Goal: Task Accomplishment & Management: Manage account settings

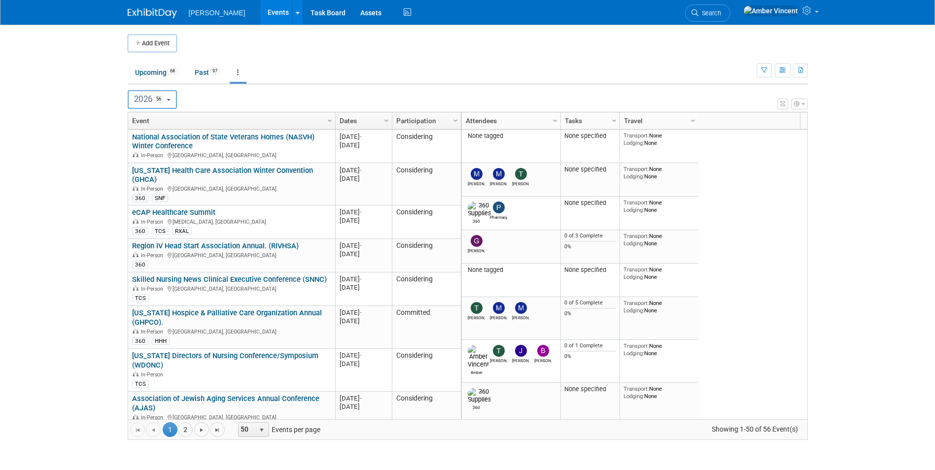
drag, startPoint x: 175, startPoint y: 102, endPoint x: 156, endPoint y: 130, distance: 33.3
click at [175, 102] on button "2026 56" at bounding box center [153, 99] width 50 height 19
click at [145, 142] on label "2025 60" at bounding box center [154, 143] width 42 height 16
click at [136, 142] on input "2025 60" at bounding box center [133, 142] width 6 height 6
select select "2025"
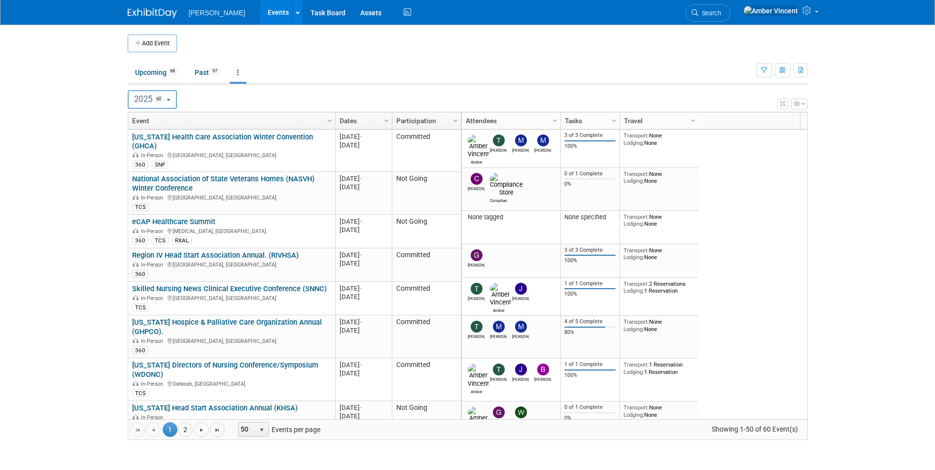
click at [267, 138] on link "[US_STATE] Health Care Association Winter Convention (GHCA)" at bounding box center [222, 142] width 181 height 18
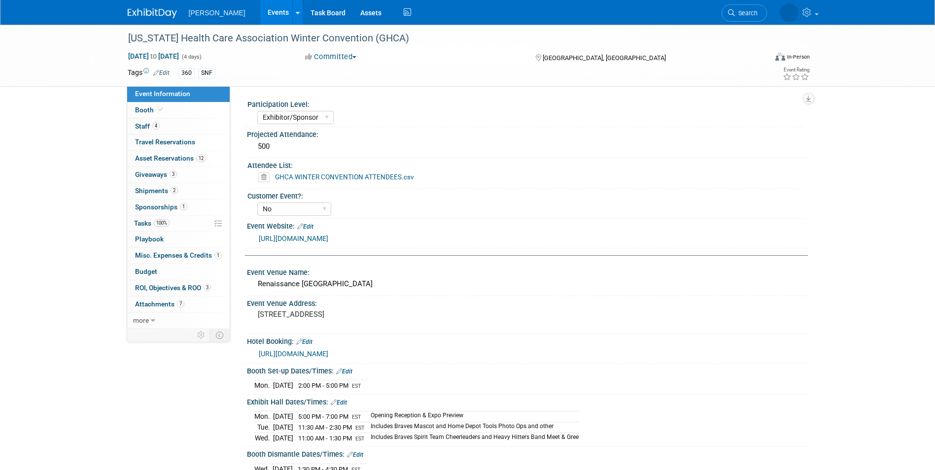
select select "Exhibitor/Sponsor"
select select "No"
click at [165, 177] on span "Giveaways 3" at bounding box center [156, 174] width 42 height 8
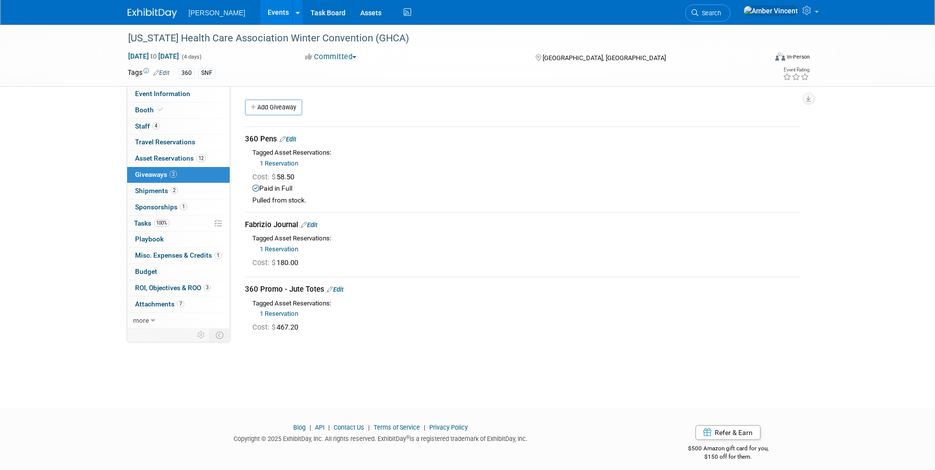
click at [273, 164] on link "1 Reservation" at bounding box center [279, 163] width 38 height 7
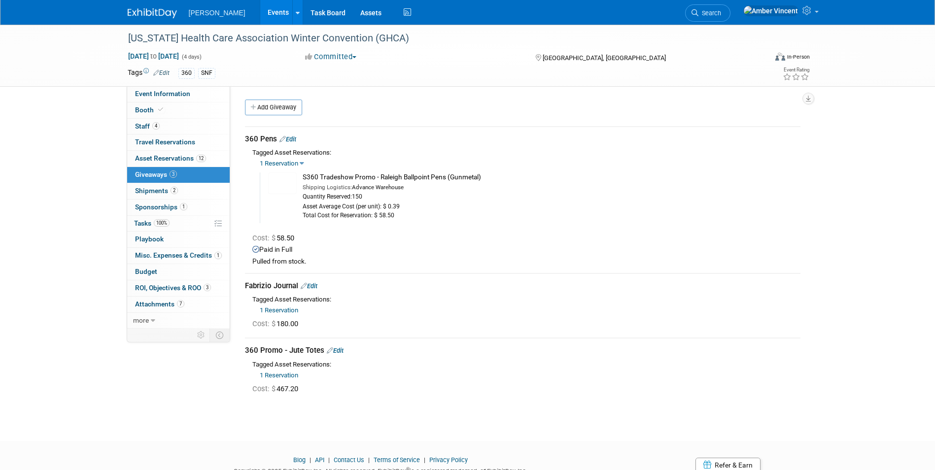
click at [281, 379] on div "1 Reservation 10048880-10722327-2528d1f1-a206-4d46-806d-7b65548e0155.jpg Make/M…" at bounding box center [526, 374] width 548 height 11
click at [282, 375] on link "1 Reservation" at bounding box center [279, 374] width 38 height 7
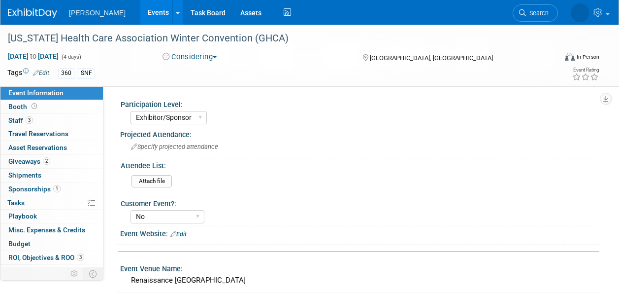
select select "Exhibitor/Sponsor"
select select "No"
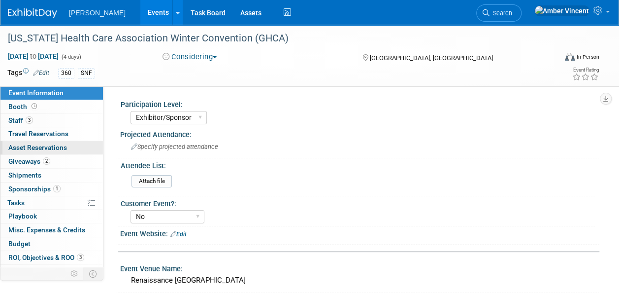
click at [41, 145] on span "Asset Reservations 0" at bounding box center [37, 147] width 59 height 8
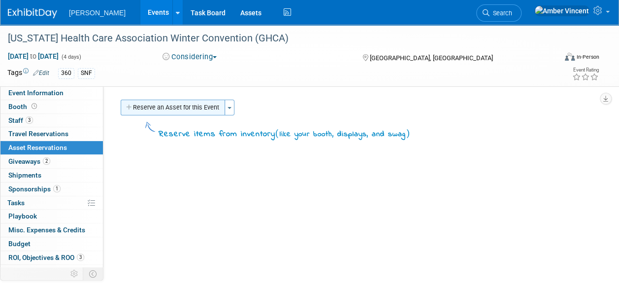
click at [167, 108] on button "Reserve an Asset for this Event" at bounding box center [173, 108] width 104 height 16
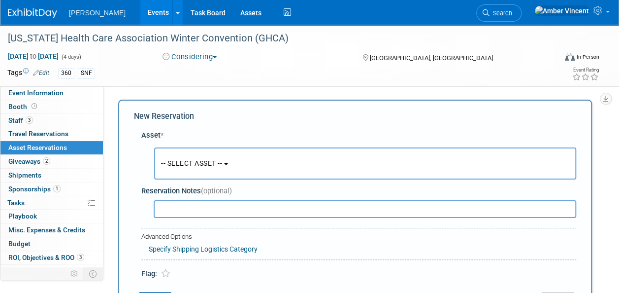
scroll to position [9, 0]
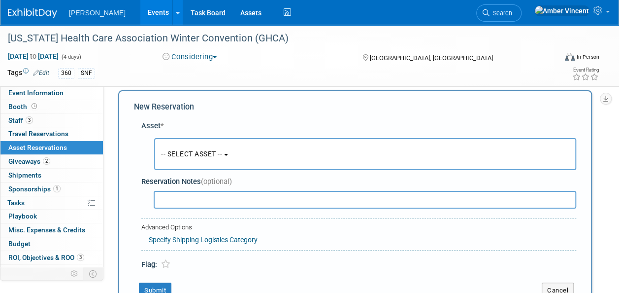
drag, startPoint x: 191, startPoint y: 154, endPoint x: 195, endPoint y: 157, distance: 5.2
click at [192, 154] on span "-- SELECT ASSET --" at bounding box center [191, 154] width 61 height 8
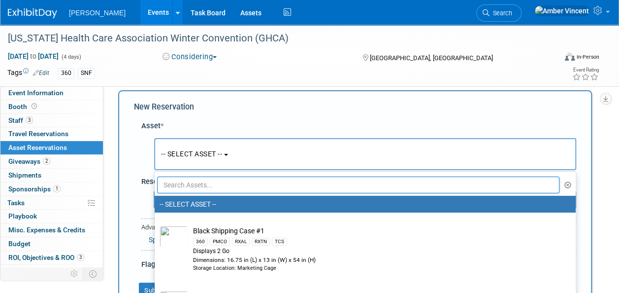
click at [223, 181] on input "text" at bounding box center [358, 184] width 403 height 17
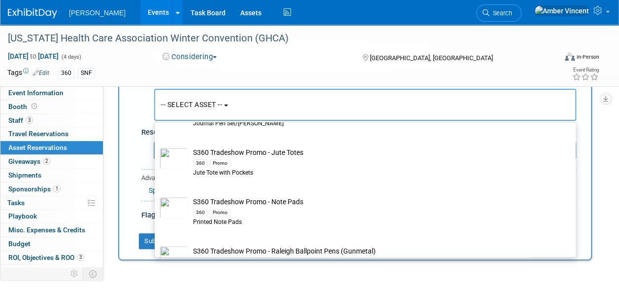
scroll to position [670, 0]
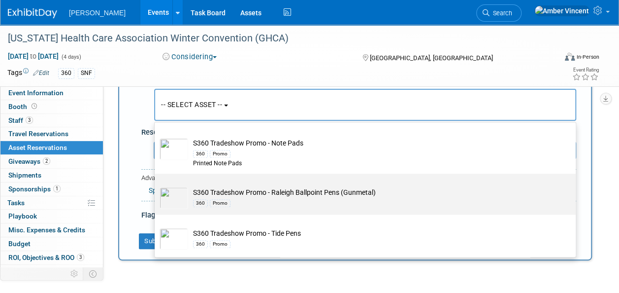
type input "s360 trade"
click at [292, 194] on td "S360 Tradeshow Promo - Raleigh Ballpoint Pens (Gunmetal) 360 Promo" at bounding box center [372, 198] width 368 height 22
click at [156, 185] on input "S360 Tradeshow Promo - Raleigh Ballpoint Pens (Gunmetal) 360 Promo" at bounding box center [153, 182] width 6 height 6
select select "10722331"
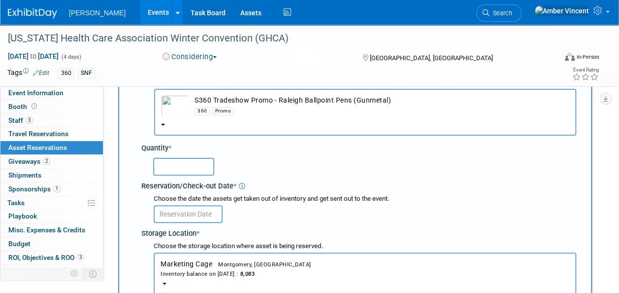
click at [162, 162] on input "text" at bounding box center [183, 167] width 61 height 18
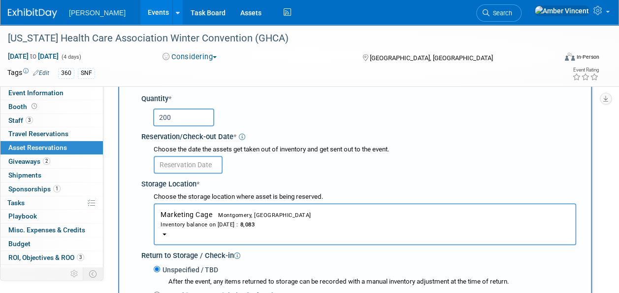
type input "200"
click at [180, 166] on body "Turenne Events Add Event Bulk Upload Events Shareable Event Boards Recently Vie…" at bounding box center [309, 38] width 619 height 293
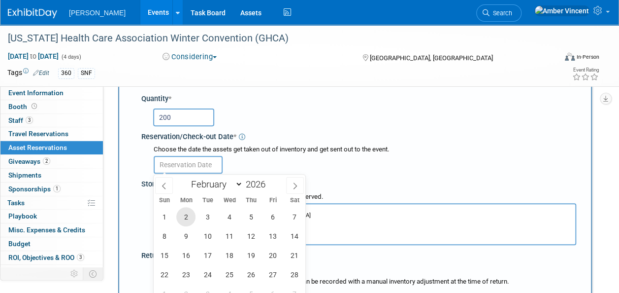
click at [189, 217] on span "2" at bounding box center [185, 216] width 19 height 19
type input "Feb 2, 2026"
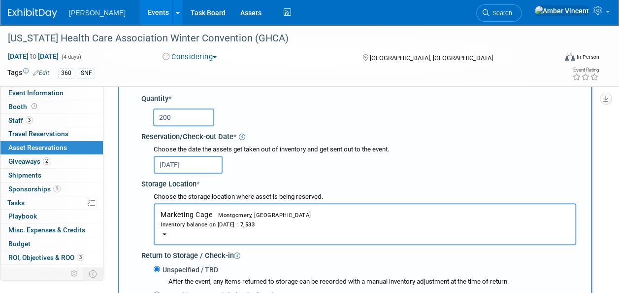
click at [207, 165] on input "Feb 2, 2026" at bounding box center [188, 165] width 69 height 18
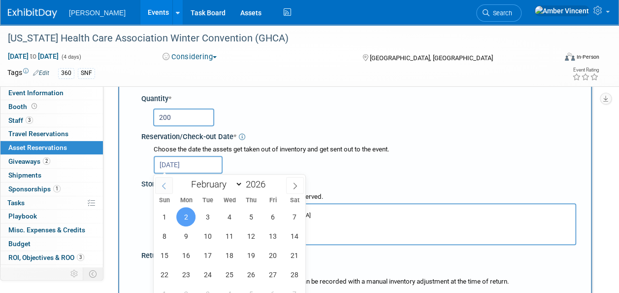
click at [168, 187] on span at bounding box center [164, 185] width 18 height 17
click at [296, 184] on icon at bounding box center [295, 186] width 3 height 6
click at [164, 182] on icon at bounding box center [164, 185] width 7 height 7
select select "0"
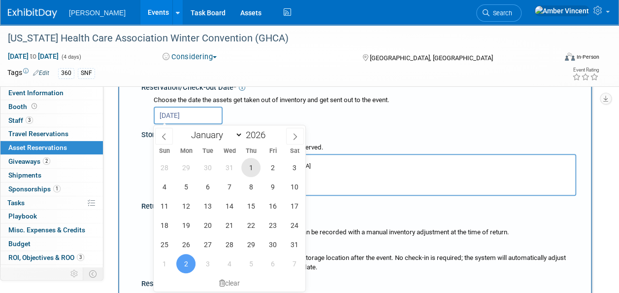
scroll to position [206, 0]
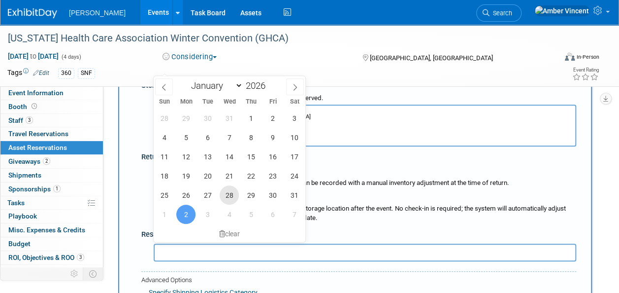
click at [225, 195] on span "28" at bounding box center [229, 194] width 19 height 19
type input "Jan 28, 2026"
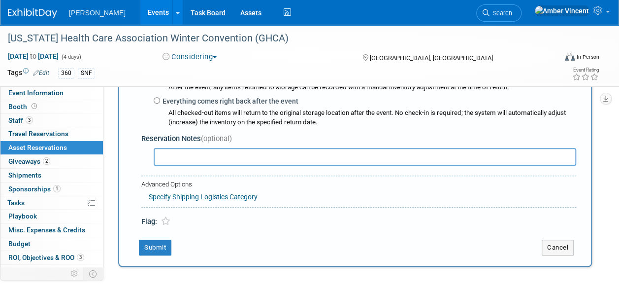
scroll to position [305, 0]
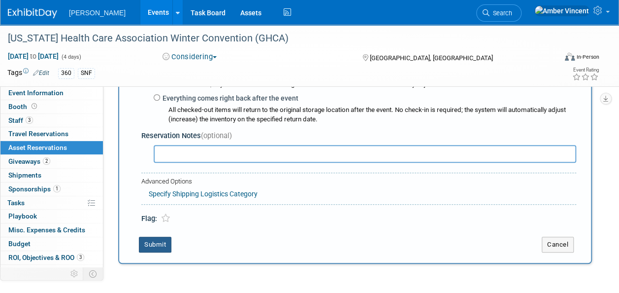
click at [165, 242] on button "Submit" at bounding box center [155, 244] width 33 height 16
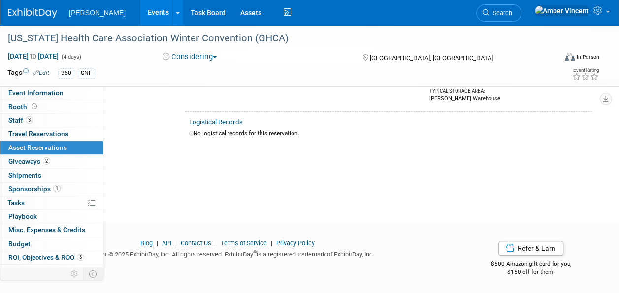
scroll to position [12, 0]
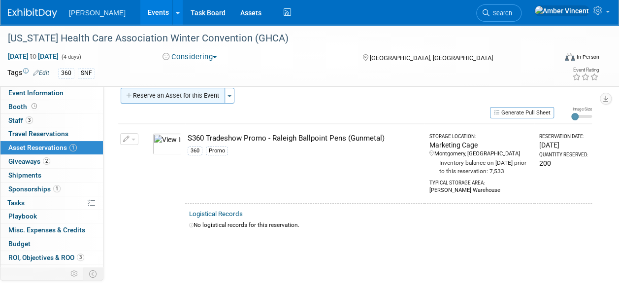
click at [220, 97] on button "Reserve an Asset for this Event" at bounding box center [173, 96] width 104 height 16
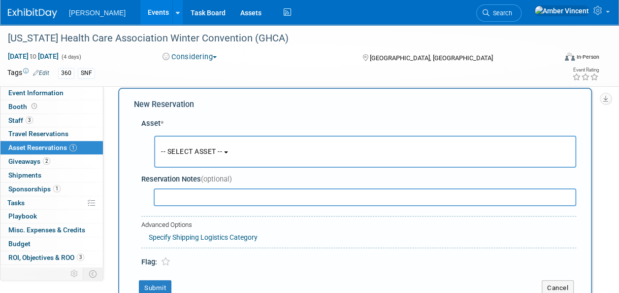
scroll to position [9, 0]
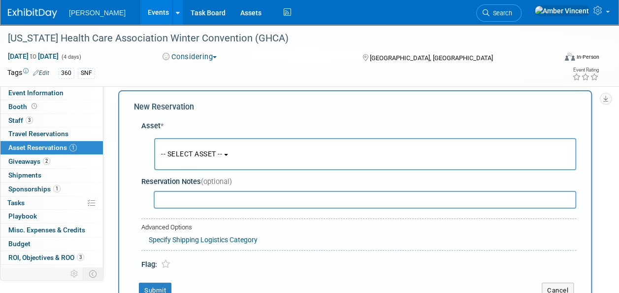
click at [222, 152] on span "-- SELECT ASSET --" at bounding box center [191, 154] width 61 height 8
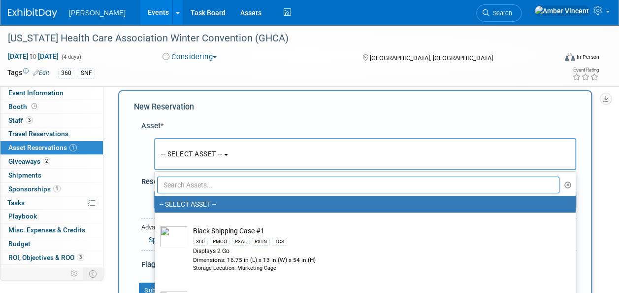
click at [231, 184] on input "text" at bounding box center [358, 184] width 403 height 17
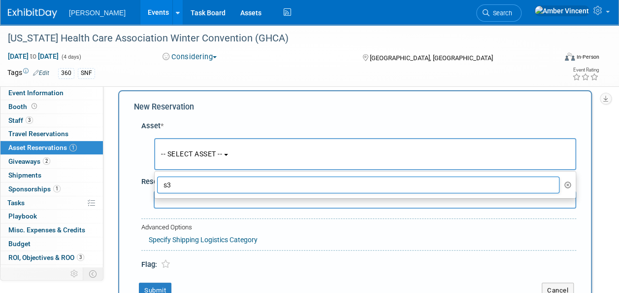
type input "s"
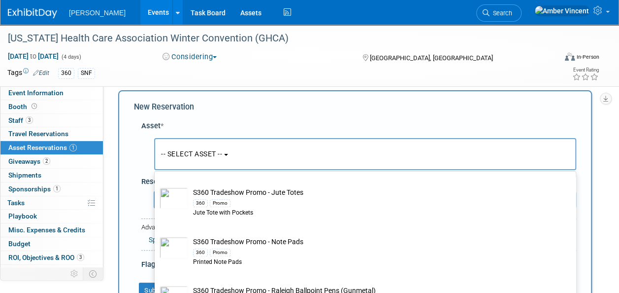
scroll to position [640, 0]
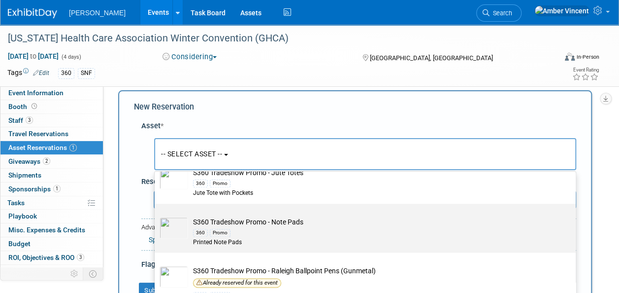
type input "s360 tradesh"
click at [229, 227] on div "360 Promo" at bounding box center [374, 232] width 363 height 11
click at [156, 215] on input "S360 Tradeshow Promo - Note Pads 360 Promo Printed Note Pads" at bounding box center [153, 212] width 6 height 6
select select "10722330"
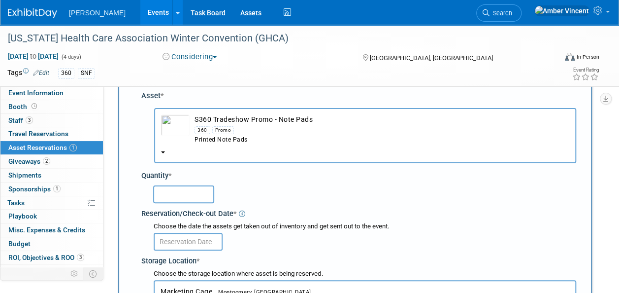
scroll to position [59, 0]
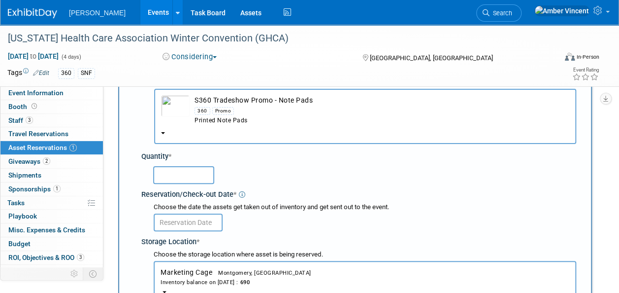
click at [179, 177] on input "text" at bounding box center [183, 175] width 61 height 18
type input "200"
click at [203, 221] on input "text" at bounding box center [188, 222] width 69 height 18
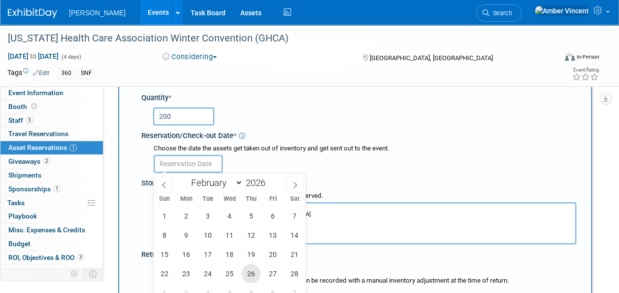
scroll to position [157, 0]
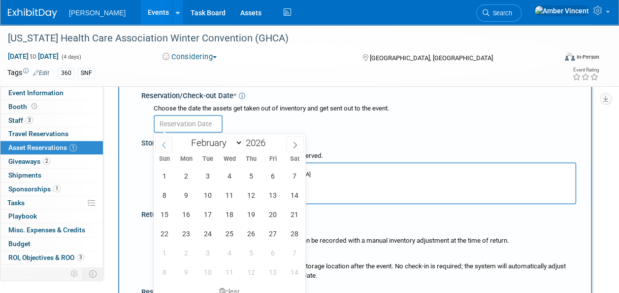
drag, startPoint x: 164, startPoint y: 146, endPoint x: 166, endPoint y: 152, distance: 6.4
click at [164, 146] on icon at bounding box center [164, 144] width 7 height 7
select select "0"
click at [229, 252] on span "28" at bounding box center [229, 252] width 19 height 19
type input "Jan 28, 2026"
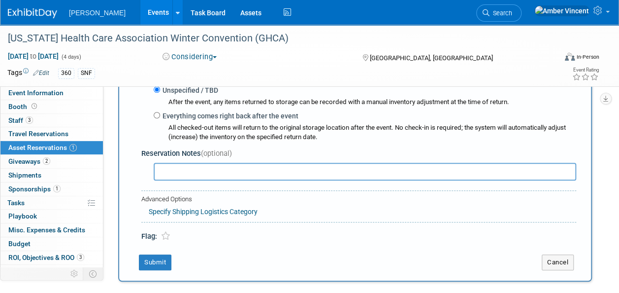
scroll to position [305, 0]
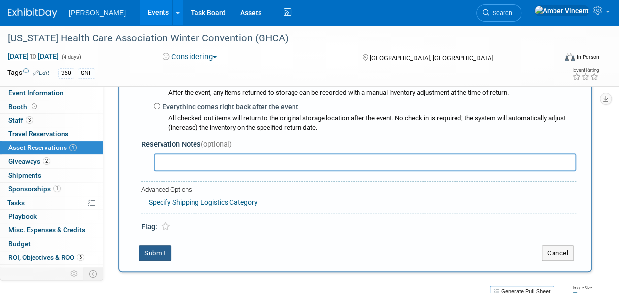
click at [158, 250] on button "Submit" at bounding box center [155, 253] width 33 height 16
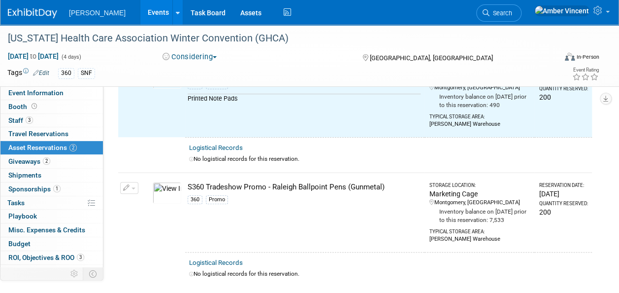
scroll to position [12, 0]
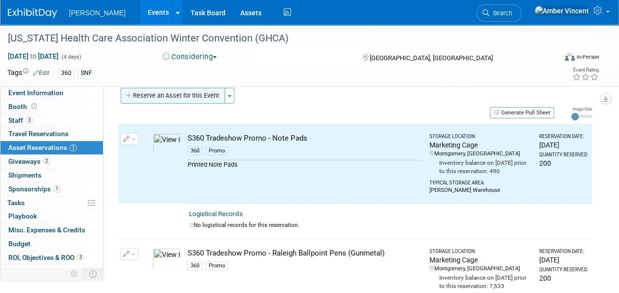
click at [207, 92] on button "Reserve an Asset for this Event" at bounding box center [173, 96] width 104 height 16
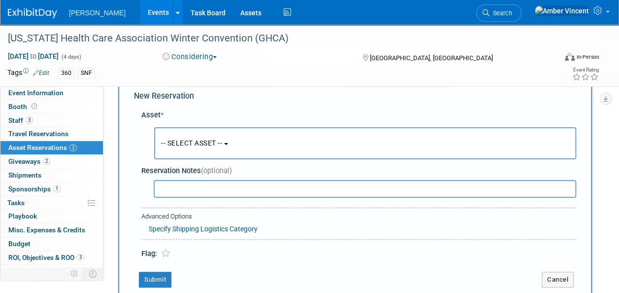
scroll to position [9, 0]
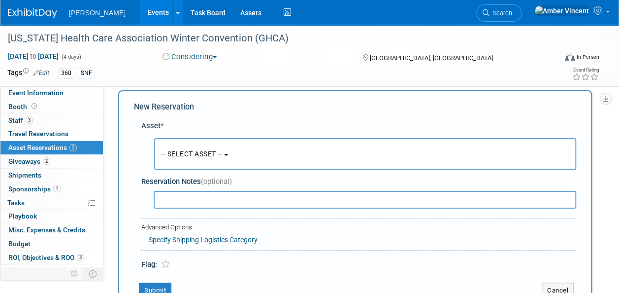
click at [221, 153] on span "-- SELECT ASSET --" at bounding box center [191, 154] width 61 height 8
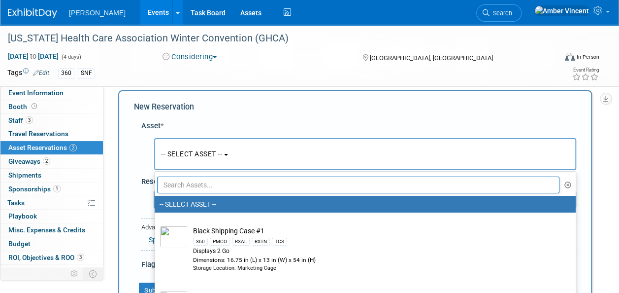
click at [203, 184] on input "text" at bounding box center [358, 184] width 403 height 17
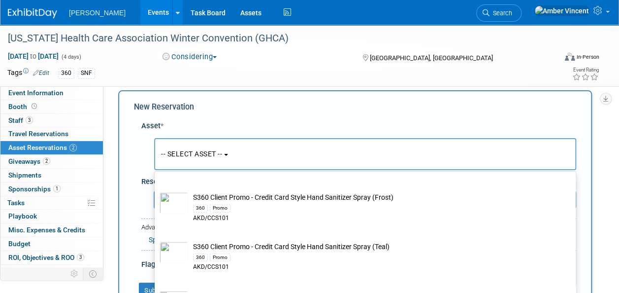
scroll to position [1133, 0]
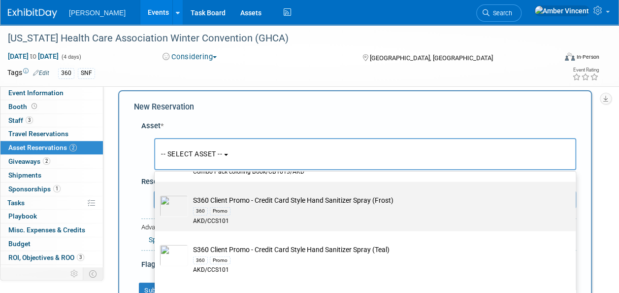
type input "s360"
click at [247, 202] on td "S360 Client Promo - Credit Card Style Hand Sanitizer Spray (Frost) 360 Promo AK…" at bounding box center [372, 210] width 368 height 30
click at [156, 194] on input "S360 Client Promo - Credit Card Style Hand Sanitizer Spray (Frost) 360 Promo AK…" at bounding box center [153, 190] width 6 height 6
select select "10727973"
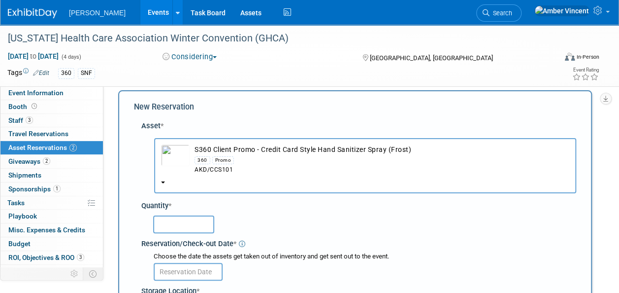
click at [177, 226] on input "text" at bounding box center [183, 224] width 61 height 18
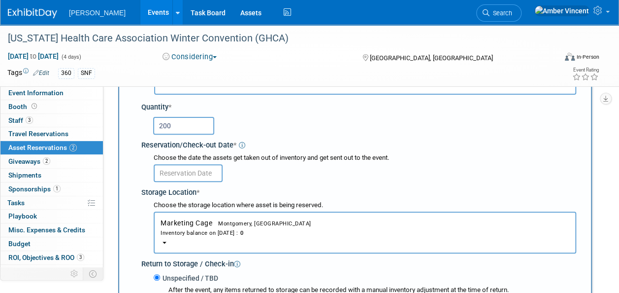
type input "200"
click at [196, 175] on body "Turenne Events Add Event Bulk Upload Events Shareable Event Boards Recently Vie…" at bounding box center [309, 38] width 619 height 293
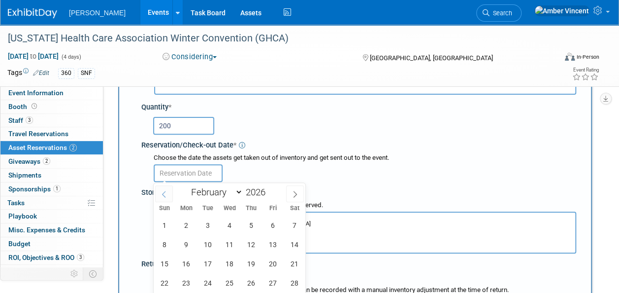
click at [158, 192] on span at bounding box center [164, 193] width 18 height 17
select select "0"
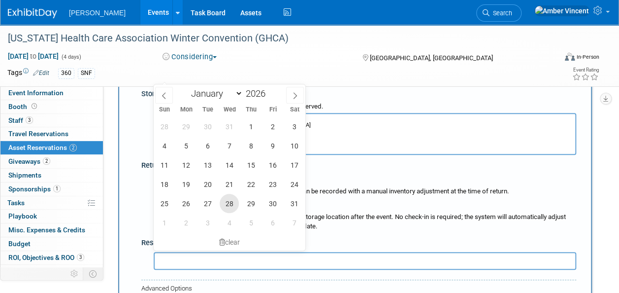
click at [225, 202] on span "28" at bounding box center [229, 203] width 19 height 19
type input "Jan 28, 2026"
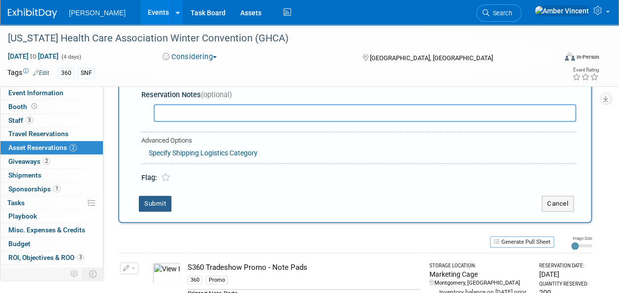
click at [156, 207] on button "Submit" at bounding box center [155, 204] width 33 height 16
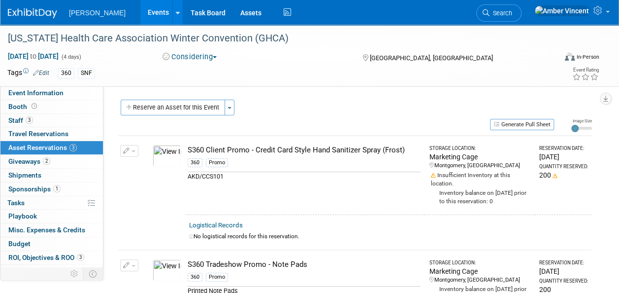
scroll to position [0, 0]
click at [156, 104] on button "Reserve an Asset for this Event" at bounding box center [173, 108] width 104 height 16
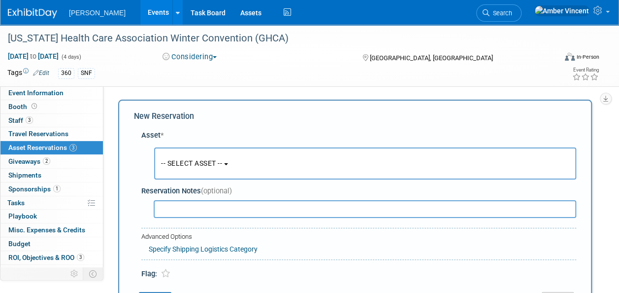
scroll to position [9, 0]
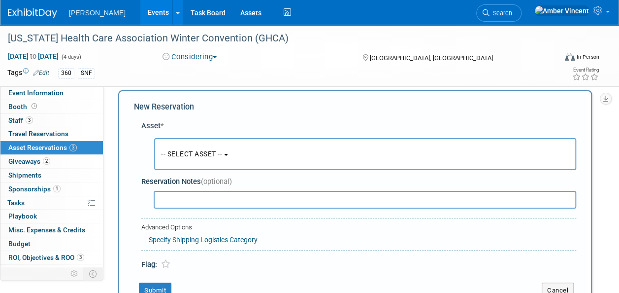
click at [217, 149] on button "-- SELECT ASSET --" at bounding box center [365, 154] width 422 height 32
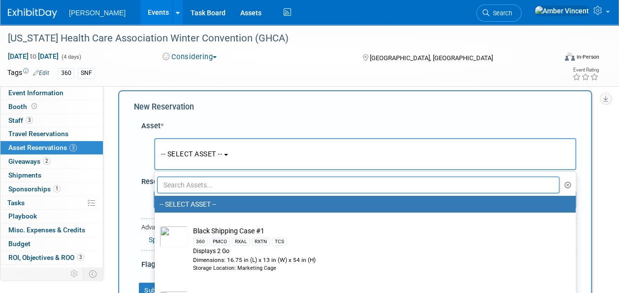
click at [214, 189] on input "text" at bounding box center [358, 184] width 403 height 17
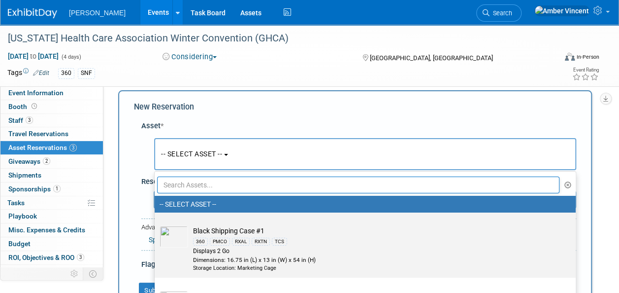
click at [215, 228] on td "Black Shipping Case #1 360 PMCO RXAL RXTN TCS Displays 2 Go Dimensions: 16.75 i…" at bounding box center [372, 249] width 368 height 46
click at [156, 224] on input "Black Shipping Case #1 360 PMCO RXAL RXTN TCS Displays 2 Go Dimensions: 16.75 i…" at bounding box center [153, 221] width 6 height 6
select select "10725898"
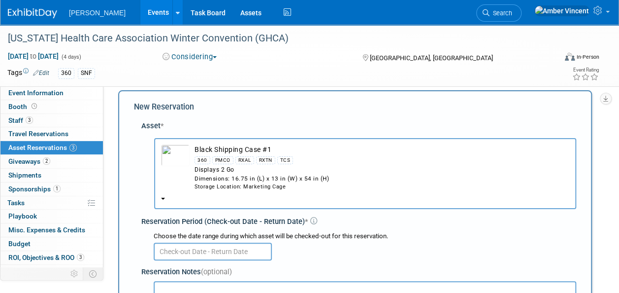
click at [198, 253] on input "text" at bounding box center [213, 251] width 118 height 18
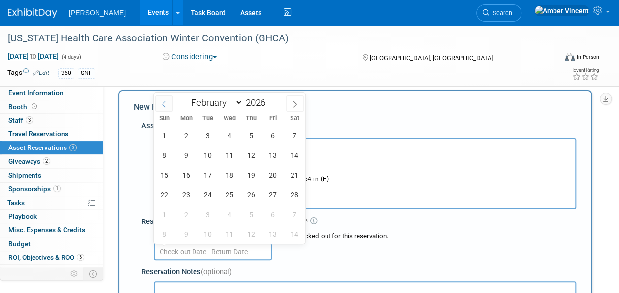
click at [166, 104] on icon at bounding box center [164, 104] width 7 height 7
select select "0"
click at [226, 213] on span "28" at bounding box center [229, 213] width 19 height 19
type input "Jan 28, 2026"
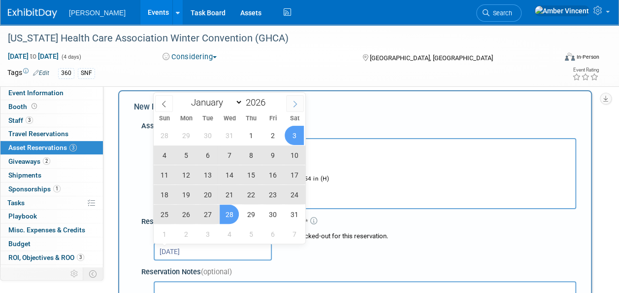
click at [298, 103] on icon at bounding box center [295, 104] width 7 height 7
select select "1"
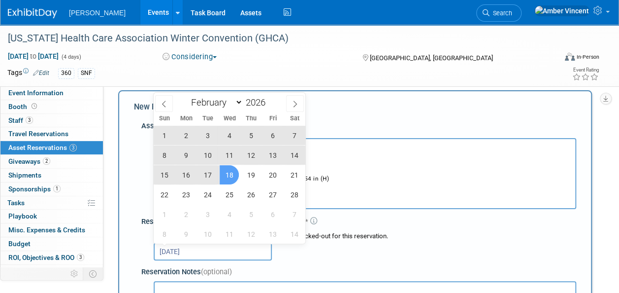
click at [235, 172] on span "18" at bounding box center [229, 174] width 19 height 19
type input "Jan 28, 2026 to Feb 18, 2026"
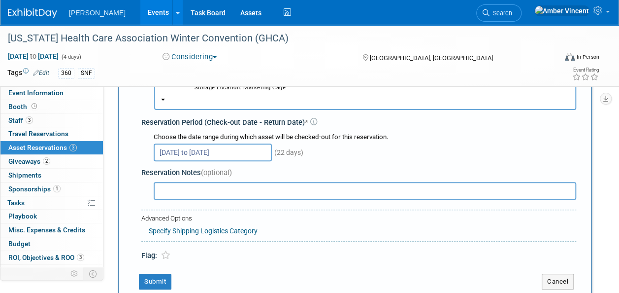
scroll to position [157, 0]
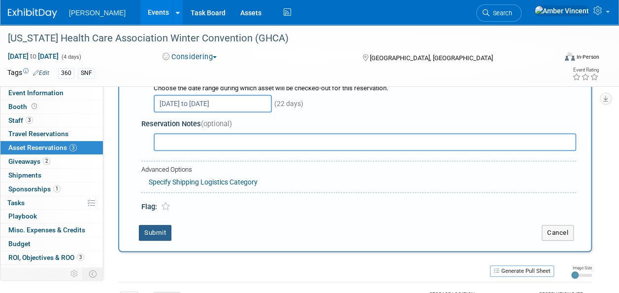
click at [158, 230] on button "Submit" at bounding box center [155, 233] width 33 height 16
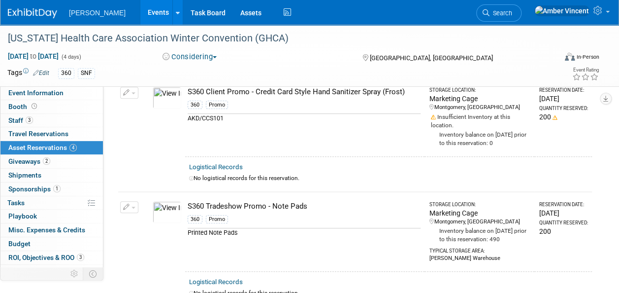
scroll to position [12, 0]
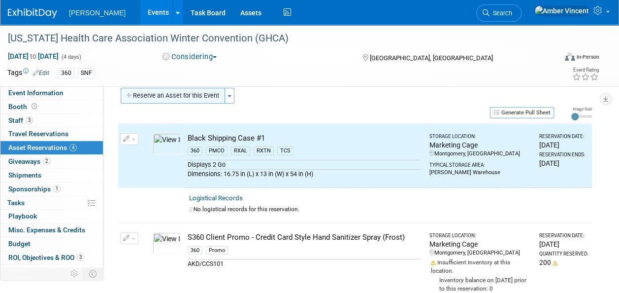
click at [206, 99] on button "Reserve an Asset for this Event" at bounding box center [173, 96] width 104 height 16
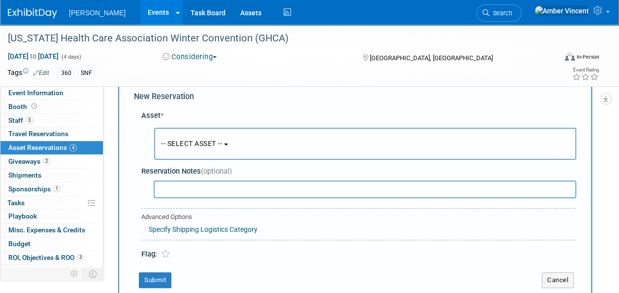
scroll to position [9, 0]
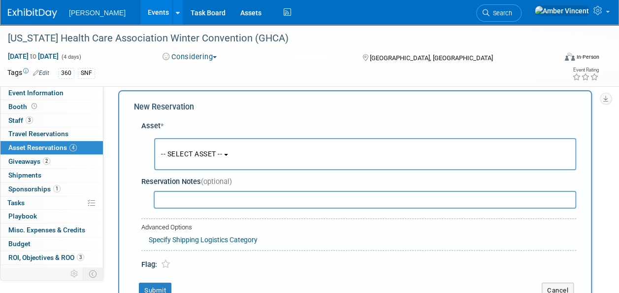
click at [207, 156] on span "-- SELECT ASSET --" at bounding box center [191, 154] width 61 height 8
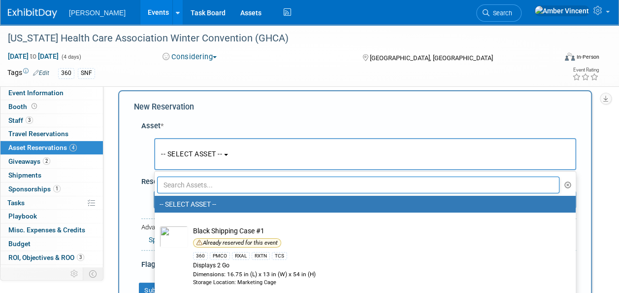
click at [200, 185] on input "text" at bounding box center [358, 184] width 403 height 17
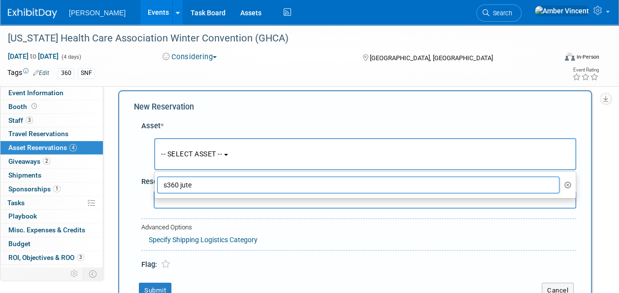
click at [193, 188] on input "s360 jute" at bounding box center [358, 184] width 403 height 17
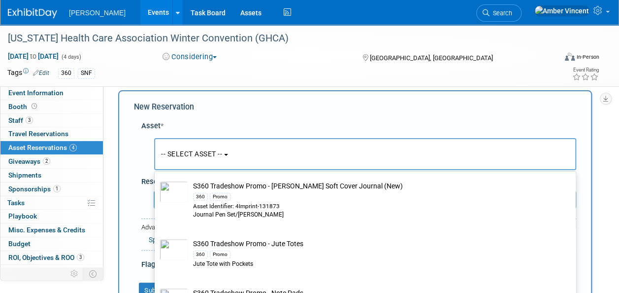
scroll to position [640, 0]
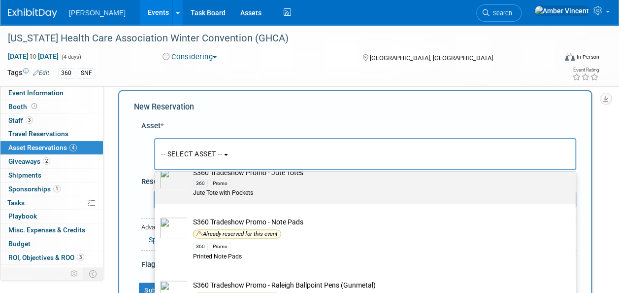
type input "s360 tradeshow"
click at [213, 179] on div "Promo" at bounding box center [220, 183] width 21 height 8
click at [156, 166] on input "S360 Tradeshow Promo - Jute Totes 360 Promo Jute Tote with Pockets" at bounding box center [153, 163] width 6 height 6
select select "10722327"
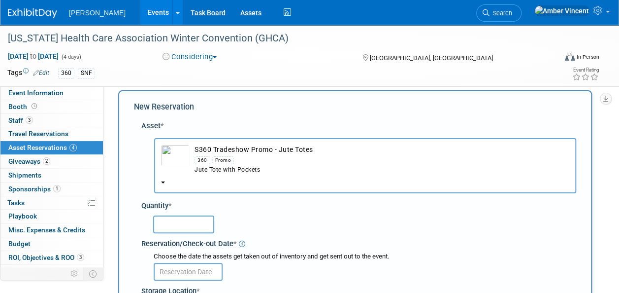
click at [187, 227] on input "text" at bounding box center [183, 224] width 61 height 18
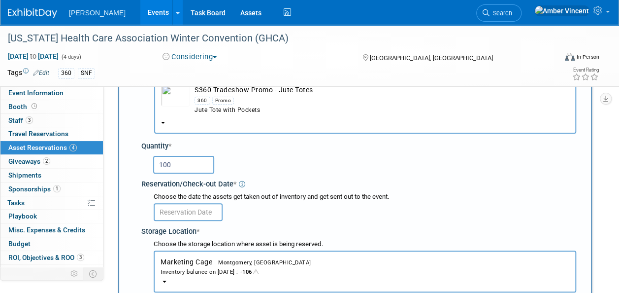
scroll to position [108, 0]
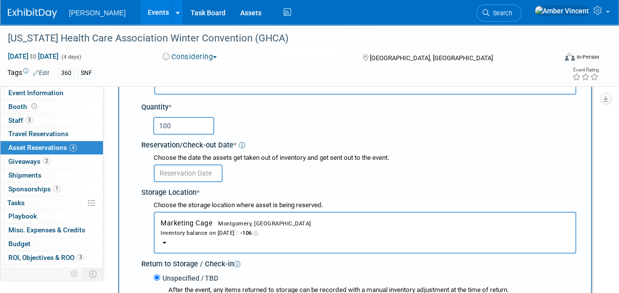
type input "100"
click at [192, 176] on input "text" at bounding box center [188, 173] width 69 height 18
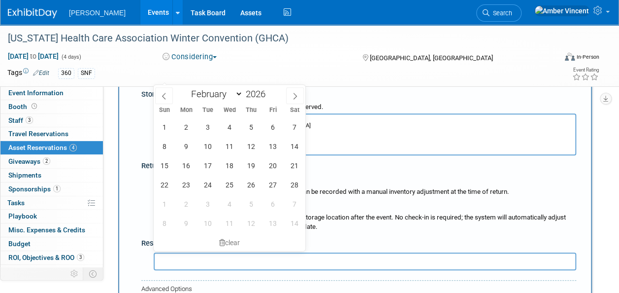
scroll to position [206, 0]
click at [166, 94] on icon at bounding box center [164, 95] width 7 height 7
select select "0"
click at [233, 206] on span "28" at bounding box center [229, 203] width 19 height 19
type input "Jan 28, 2026"
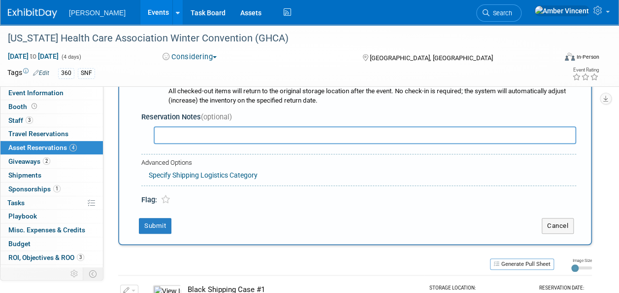
scroll to position [354, 0]
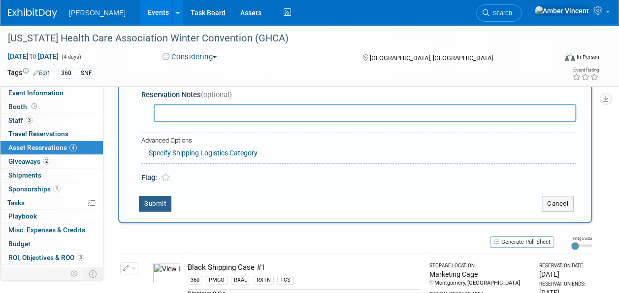
click at [154, 202] on button "Submit" at bounding box center [155, 204] width 33 height 16
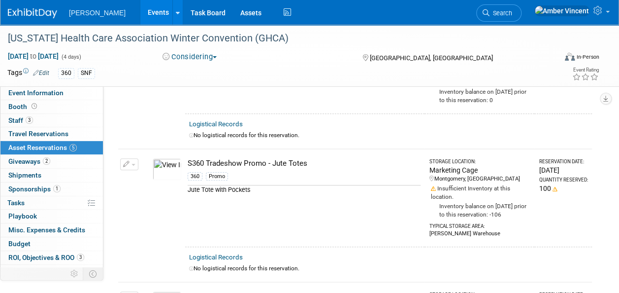
scroll to position [173, 0]
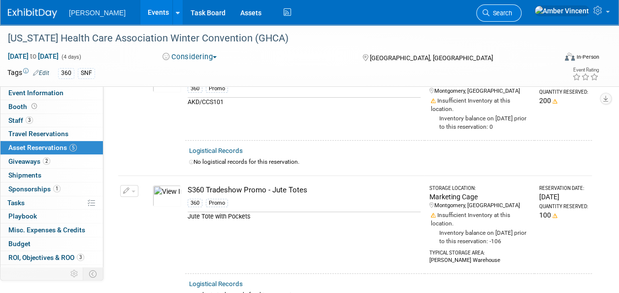
click at [512, 10] on span "Search" at bounding box center [501, 12] width 23 height 7
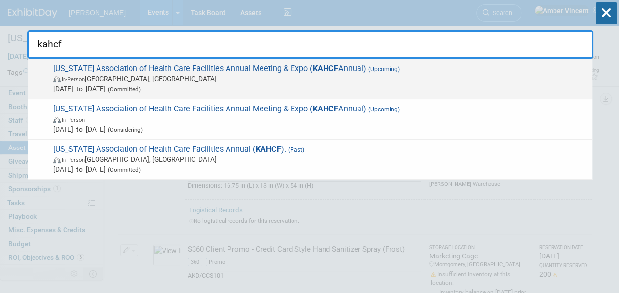
type input "kahcf"
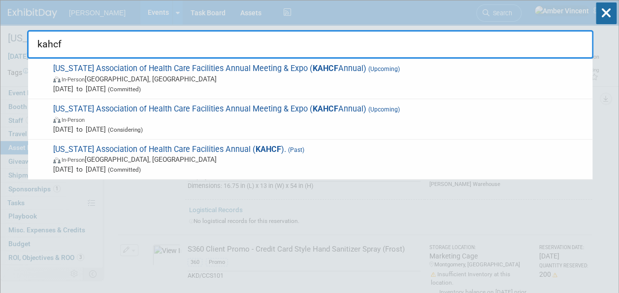
click at [271, 80] on span "In-Person Louisville, KY" at bounding box center [320, 79] width 535 height 10
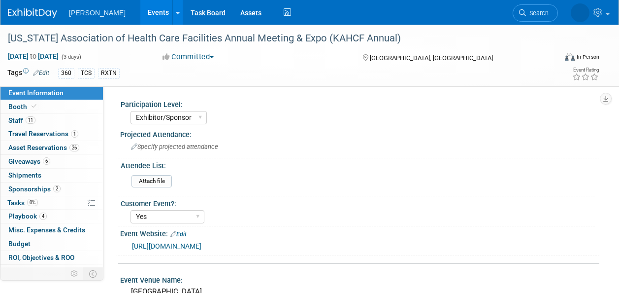
select select "Exhibitor/Sponsor"
select select "Yes"
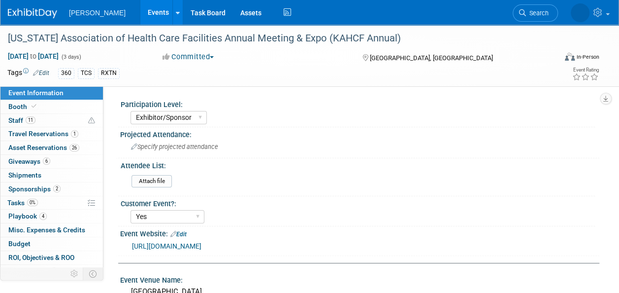
click at [34, 186] on span "Sponsorships 2" at bounding box center [34, 189] width 52 height 8
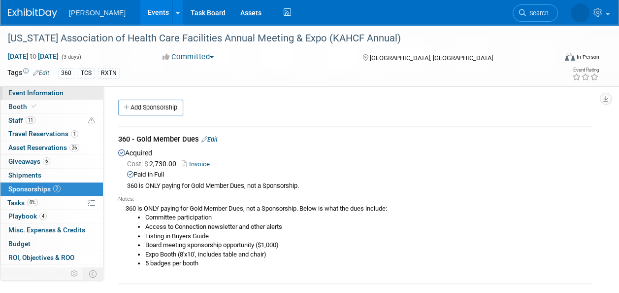
click at [42, 91] on span "Event Information" at bounding box center [35, 93] width 55 height 8
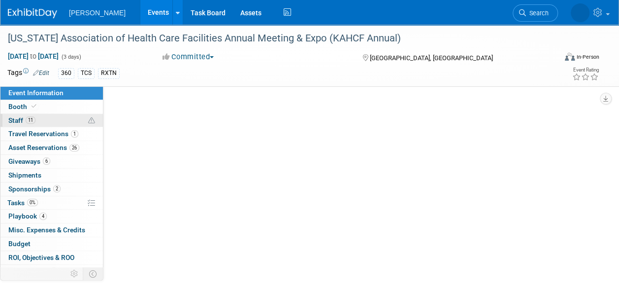
select select "Exhibitor/Sponsor"
select select "Yes"
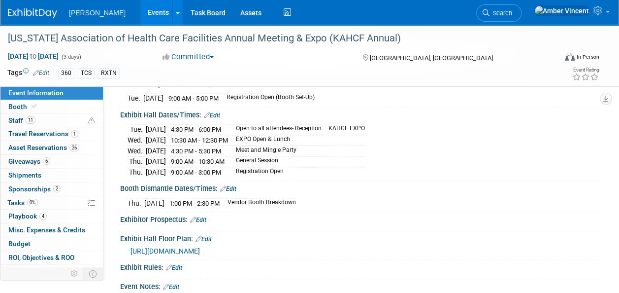
scroll to position [345, 0]
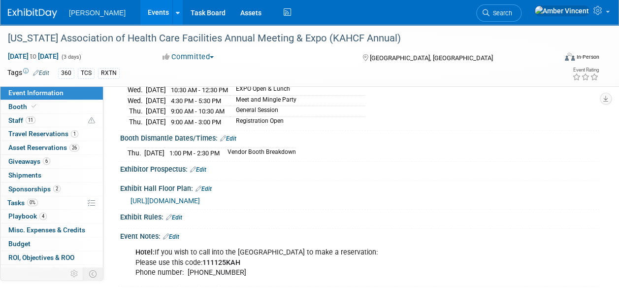
drag, startPoint x: 34, startPoint y: 187, endPoint x: 185, endPoint y: 197, distance: 151.5
click at [34, 187] on span "Sponsorships 2" at bounding box center [34, 189] width 52 height 8
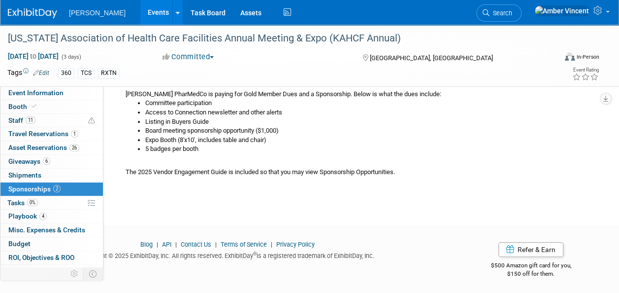
scroll to position [245, 0]
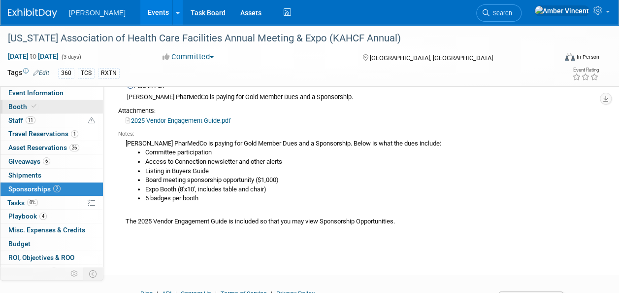
click at [25, 112] on link "Booth" at bounding box center [51, 106] width 102 height 13
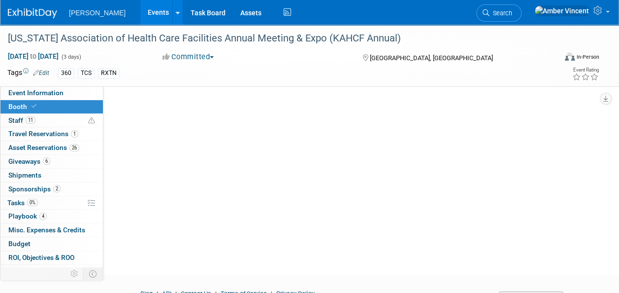
scroll to position [0, 0]
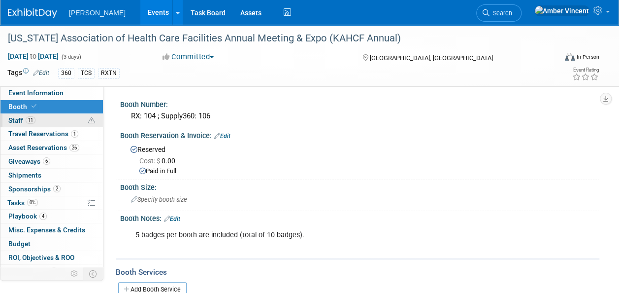
click at [23, 115] on link "11 Staff 11" at bounding box center [51, 120] width 102 height 13
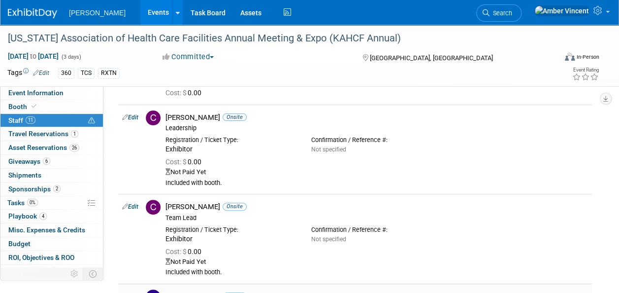
scroll to position [49, 0]
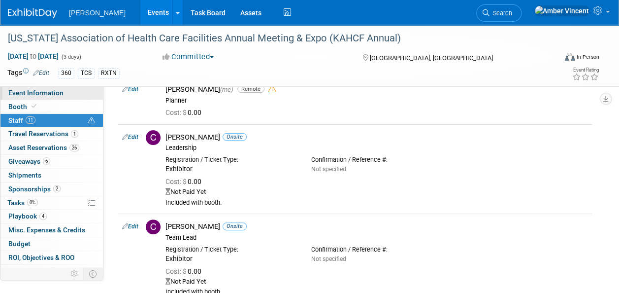
click at [49, 90] on span "Event Information" at bounding box center [35, 93] width 55 height 8
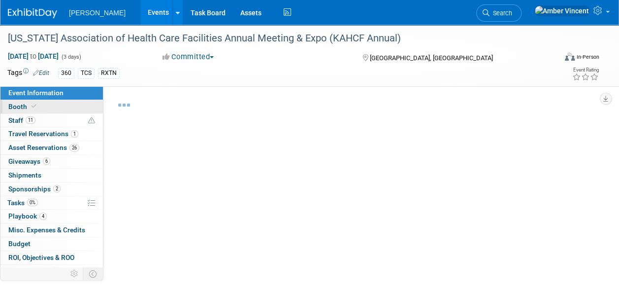
select select "Exhibitor/Sponsor"
select select "Yes"
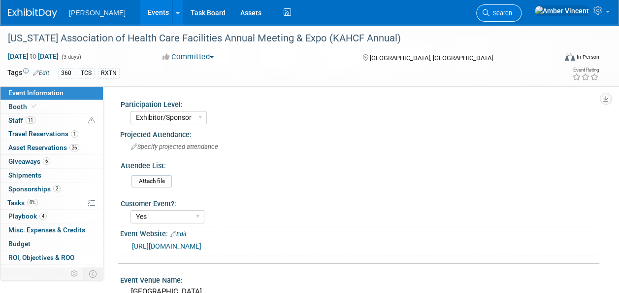
click at [512, 14] on span "Search" at bounding box center [501, 12] width 23 height 7
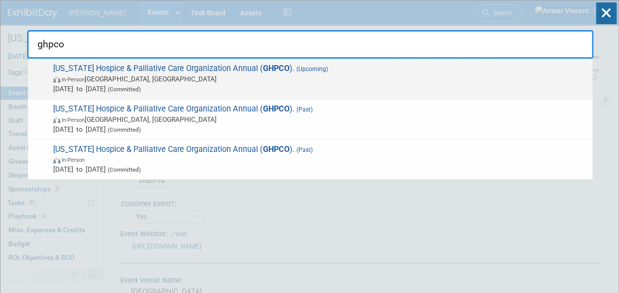
type input "ghpco"
click at [213, 77] on span "In-Person Athens, GA" at bounding box center [320, 79] width 535 height 10
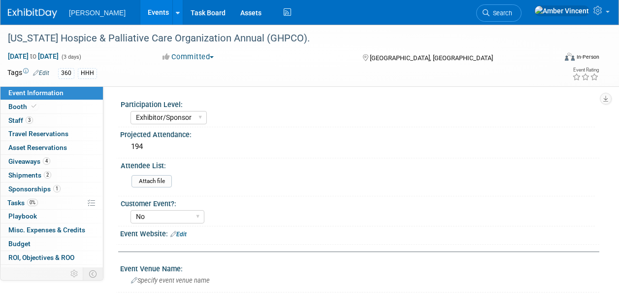
select select "Exhibitor/Sponsor"
select select "No"
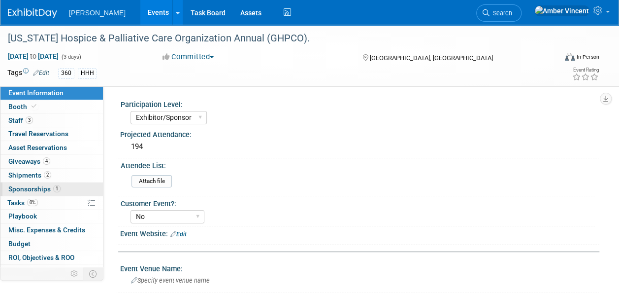
click at [23, 187] on span "Sponsorships 1" at bounding box center [34, 189] width 52 height 8
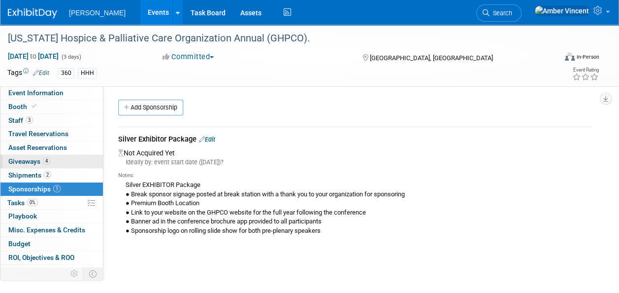
drag, startPoint x: 22, startPoint y: 108, endPoint x: 25, endPoint y: 161, distance: 52.8
click at [22, 108] on span "Booth" at bounding box center [23, 106] width 30 height 8
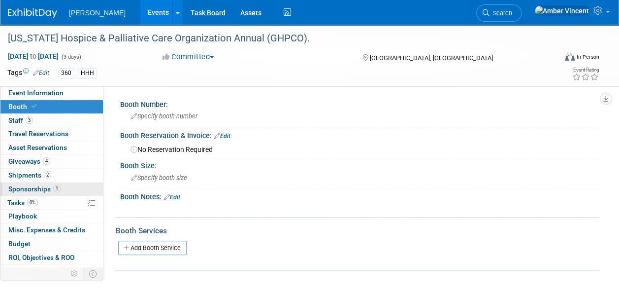
click at [48, 187] on span "Sponsorships 1" at bounding box center [34, 189] width 52 height 8
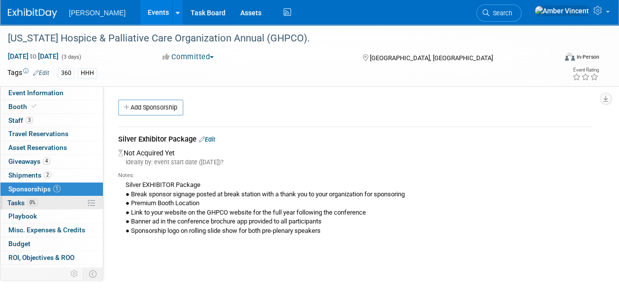
click at [47, 202] on link "0% Tasks 0%" at bounding box center [51, 202] width 102 height 13
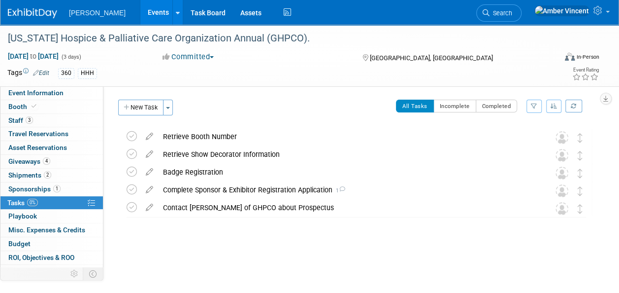
click at [140, 17] on link "Events" at bounding box center [158, 12] width 36 height 25
